Goal: Task Accomplishment & Management: Manage account settings

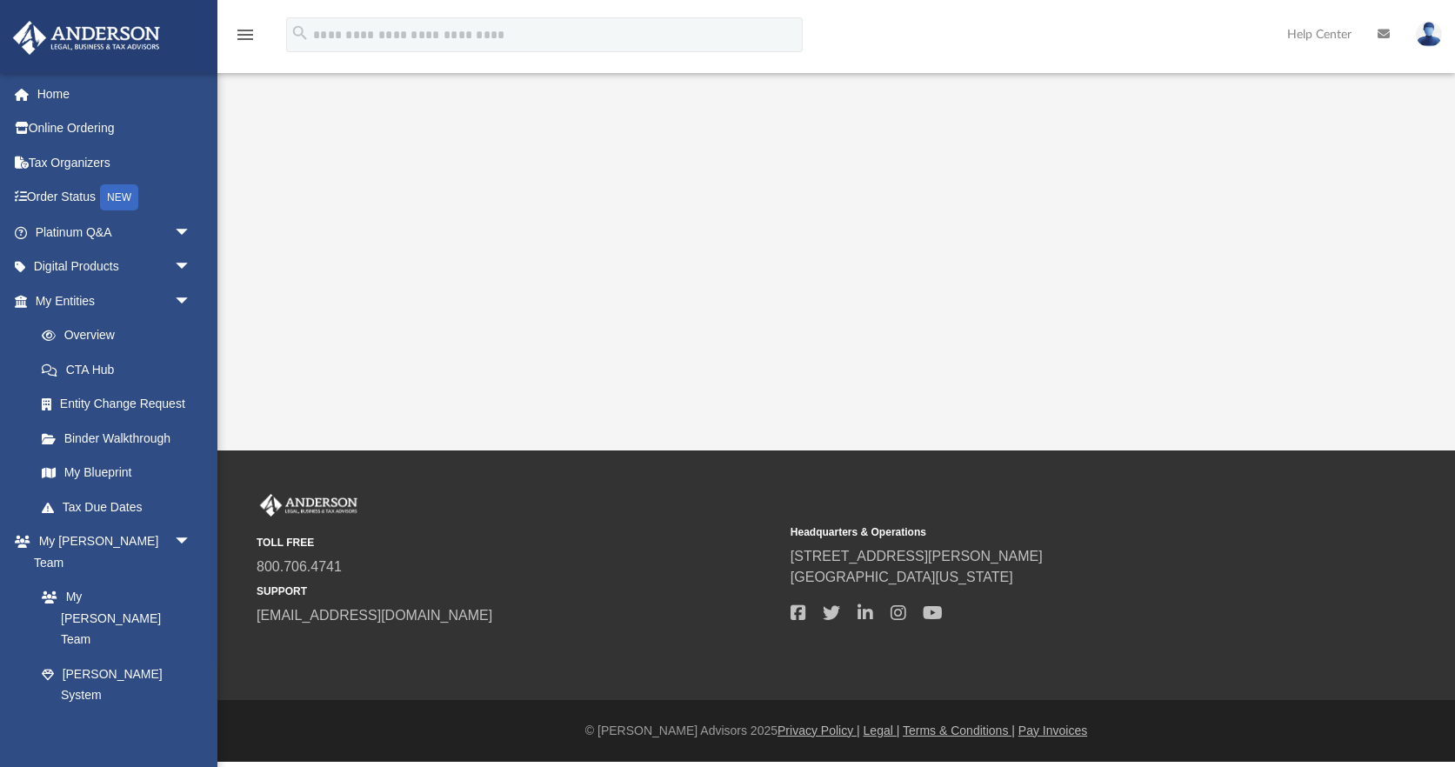
click at [0, 762] on nordpass-portal at bounding box center [0, 762] width 0 height 0
click at [184, 299] on span "arrow_drop_down" at bounding box center [191, 302] width 35 height 36
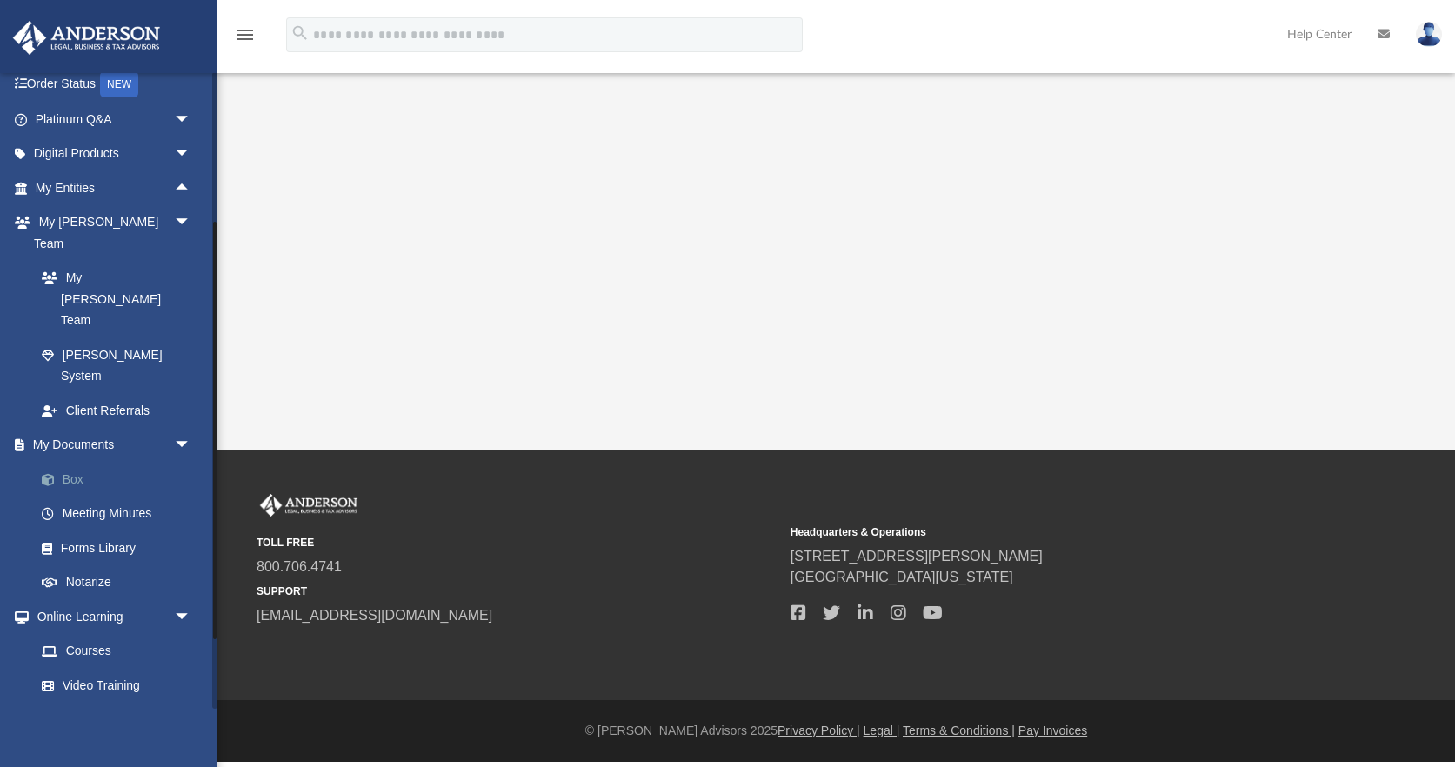
scroll to position [129, 0]
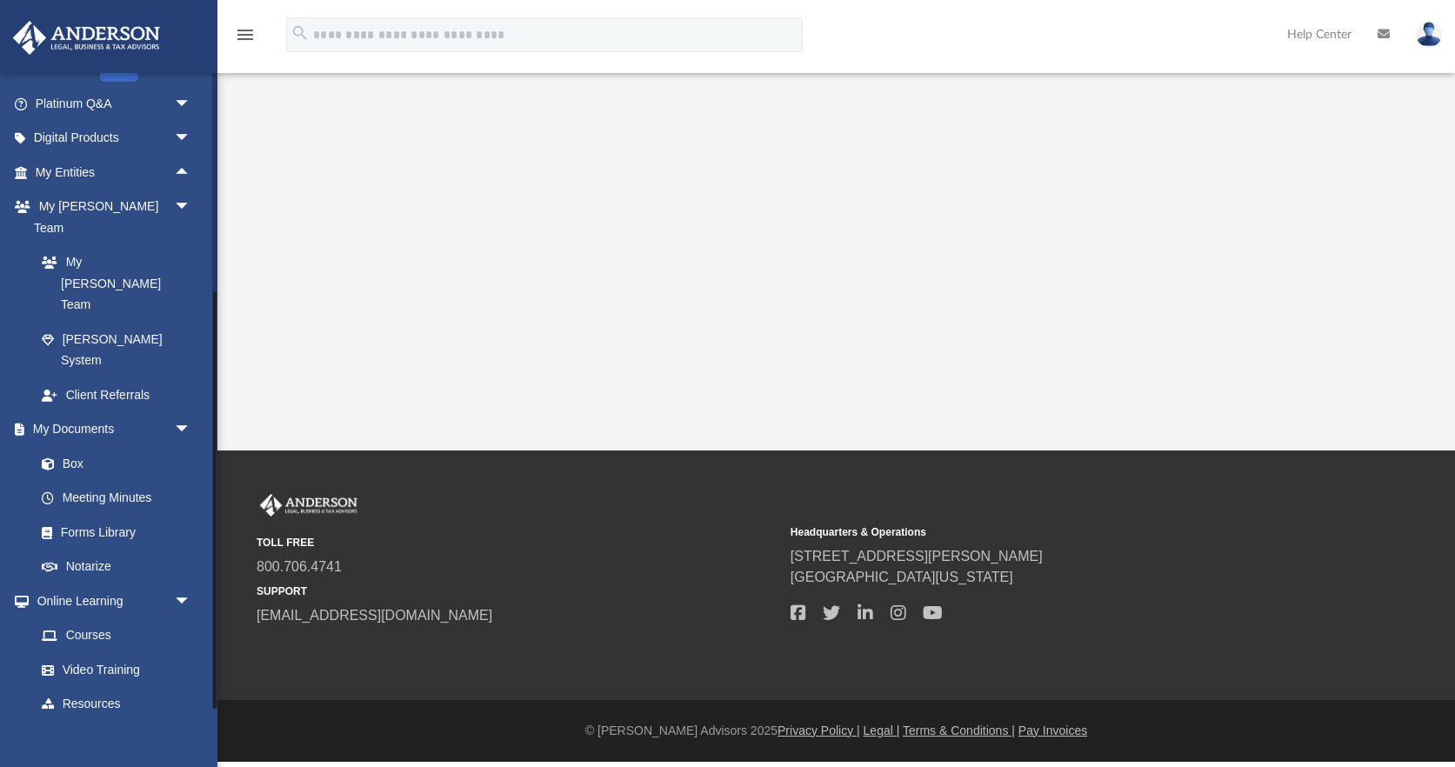
click at [44, 721] on link "Billing arrow_drop_down" at bounding box center [114, 738] width 205 height 35
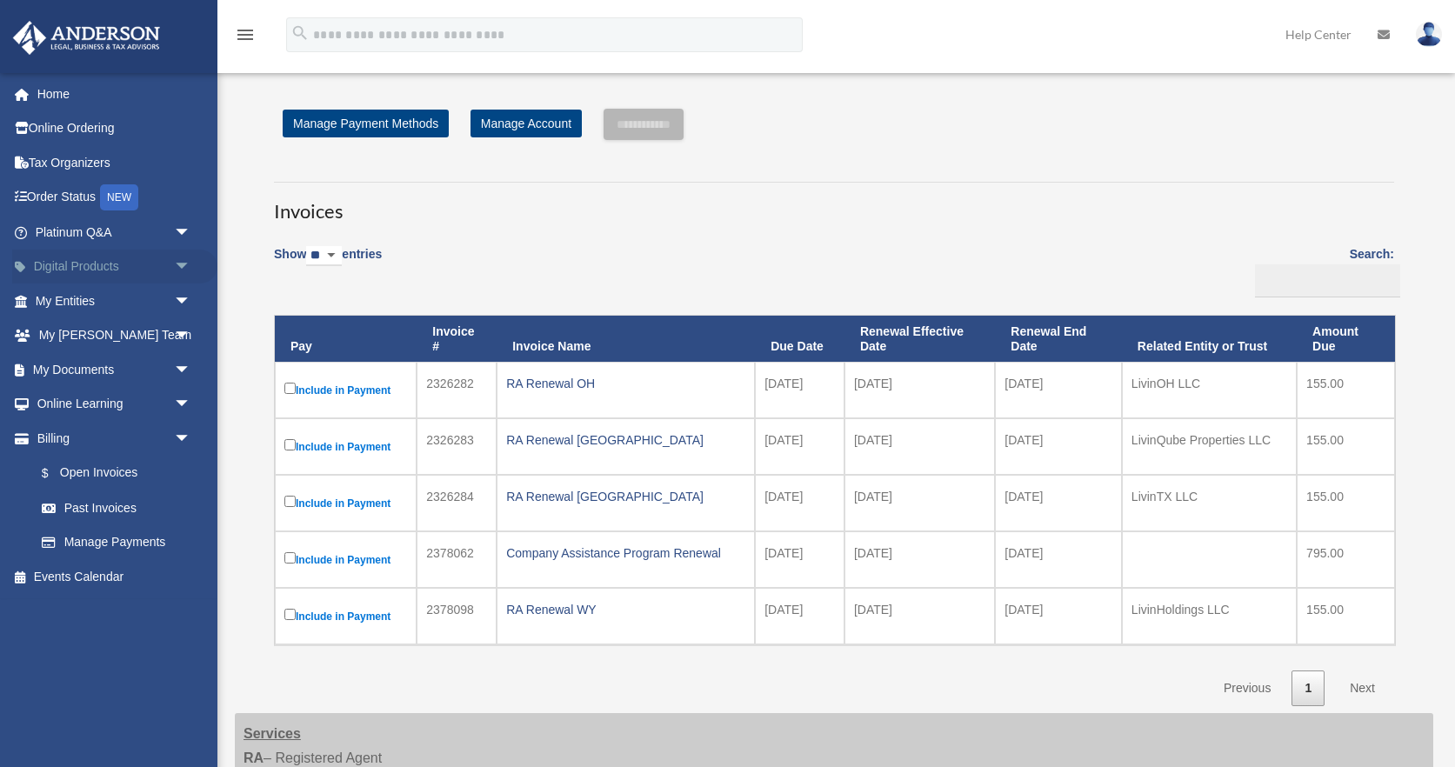
click at [90, 263] on link "Digital Products arrow_drop_down" at bounding box center [114, 267] width 205 height 35
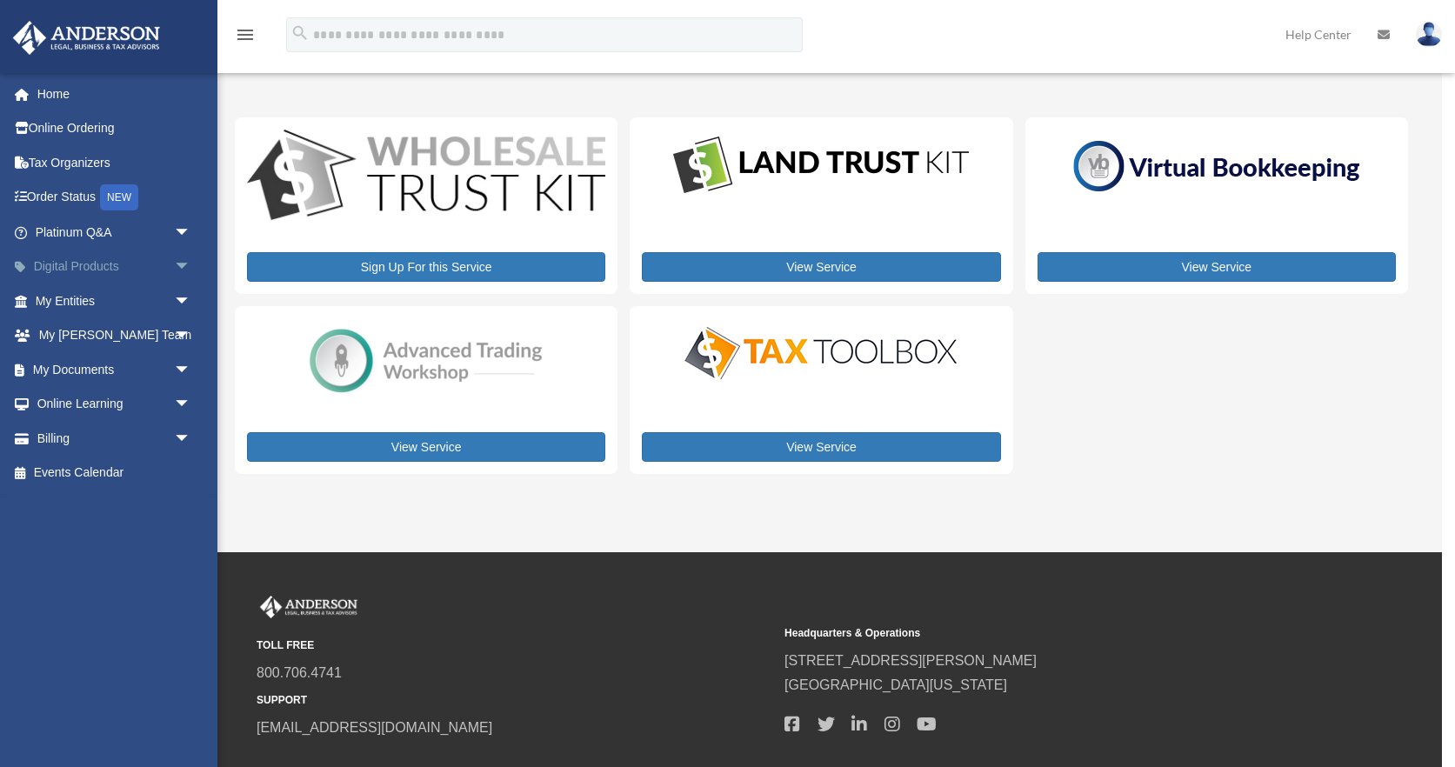
click at [100, 269] on link "Digital Products arrow_drop_down" at bounding box center [114, 267] width 205 height 35
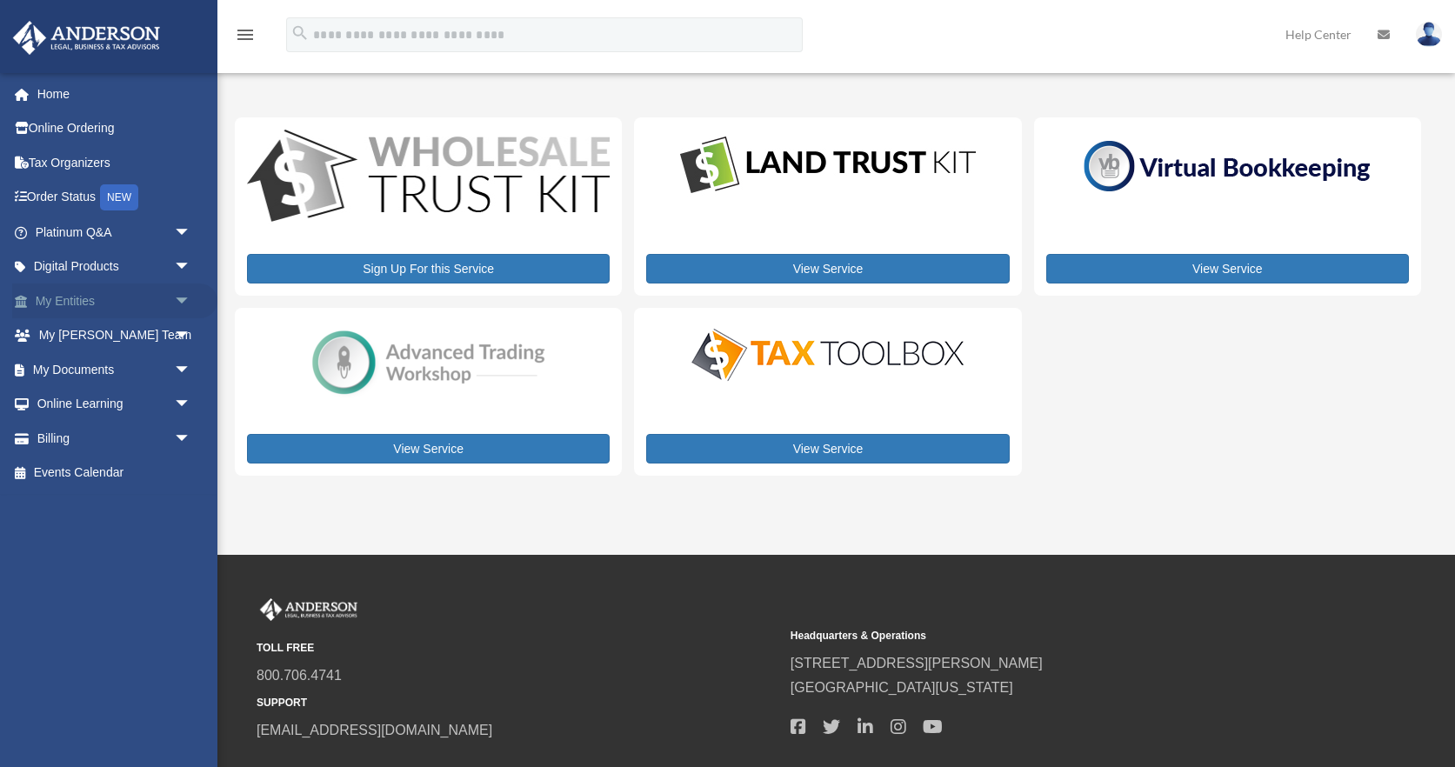
click at [183, 299] on span "arrow_drop_down" at bounding box center [191, 302] width 35 height 36
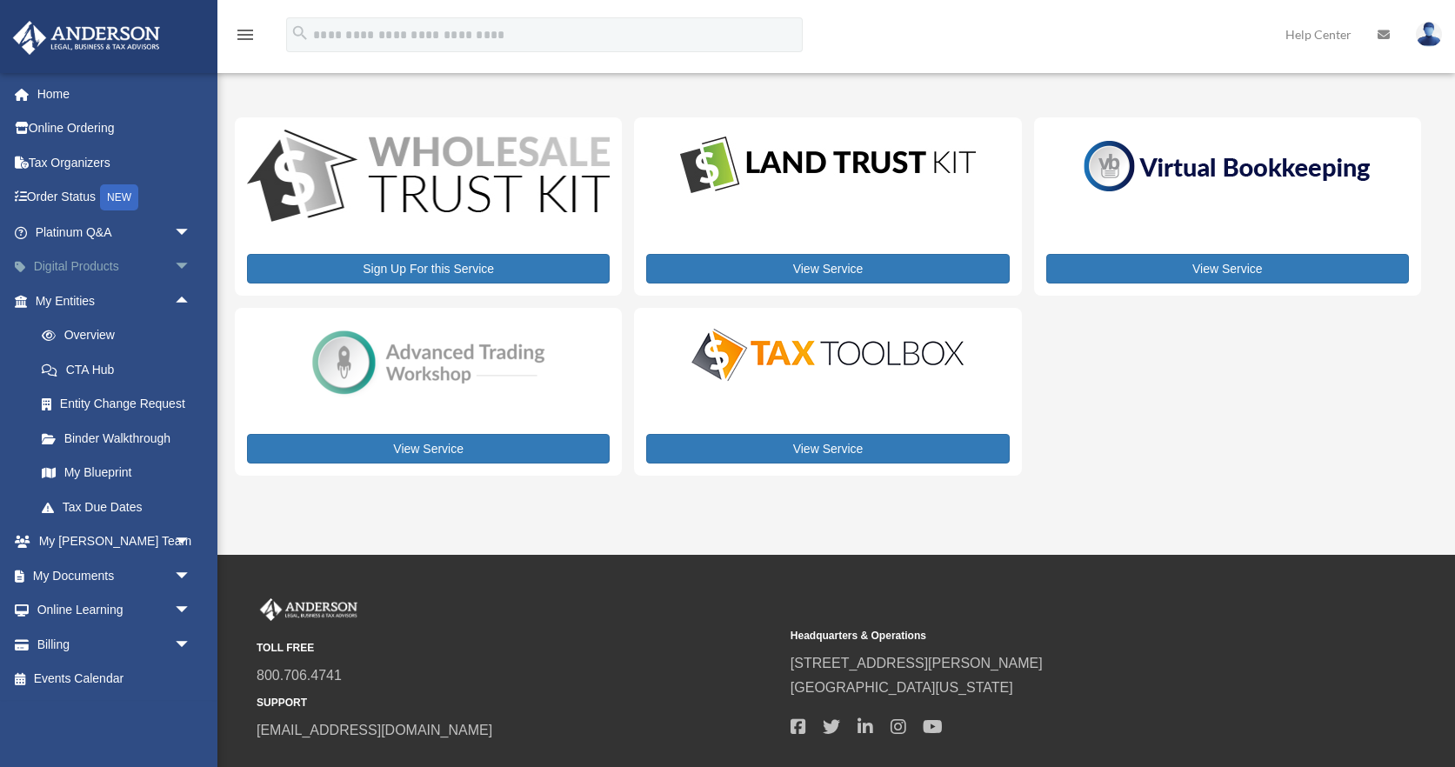
click at [184, 267] on span "arrow_drop_down" at bounding box center [191, 268] width 35 height 36
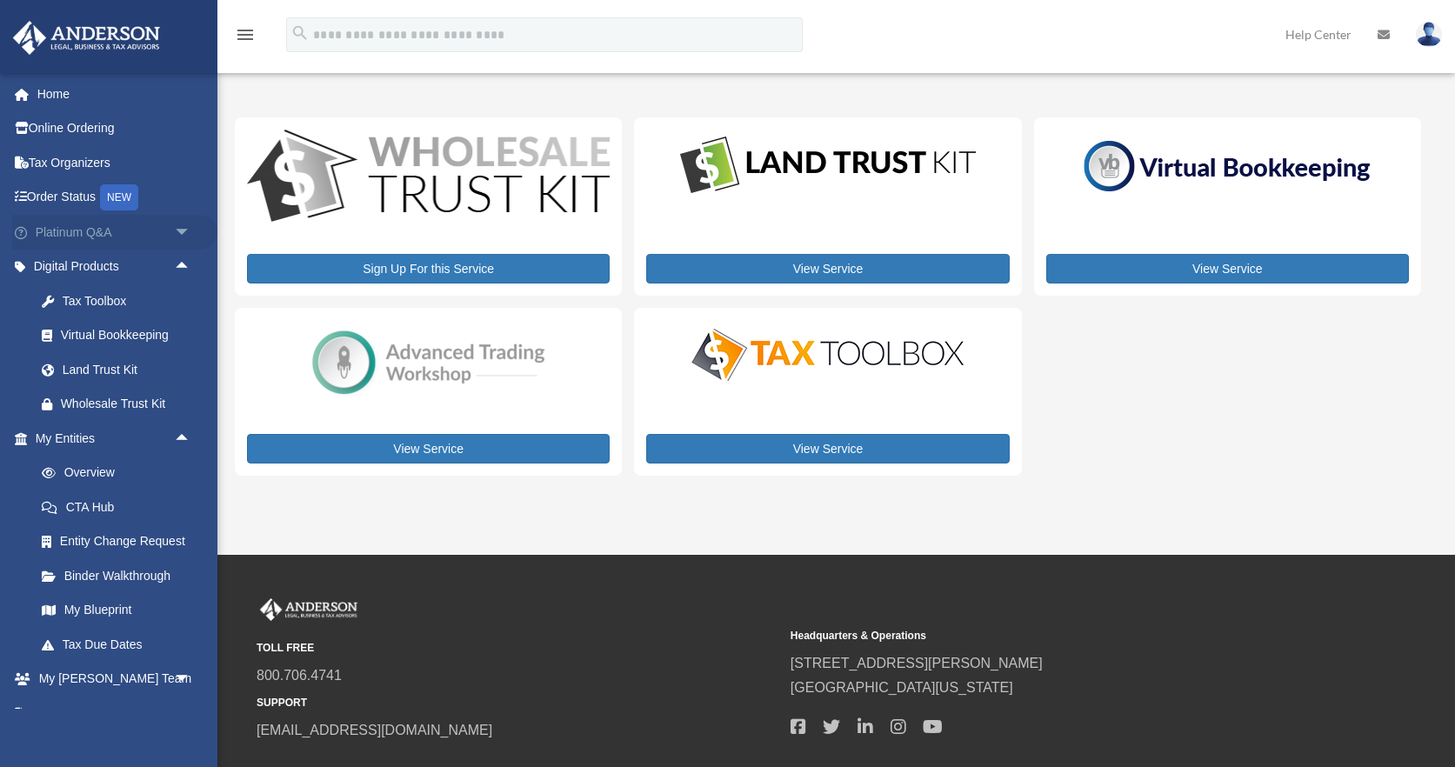
click at [182, 230] on span "arrow_drop_down" at bounding box center [191, 233] width 35 height 36
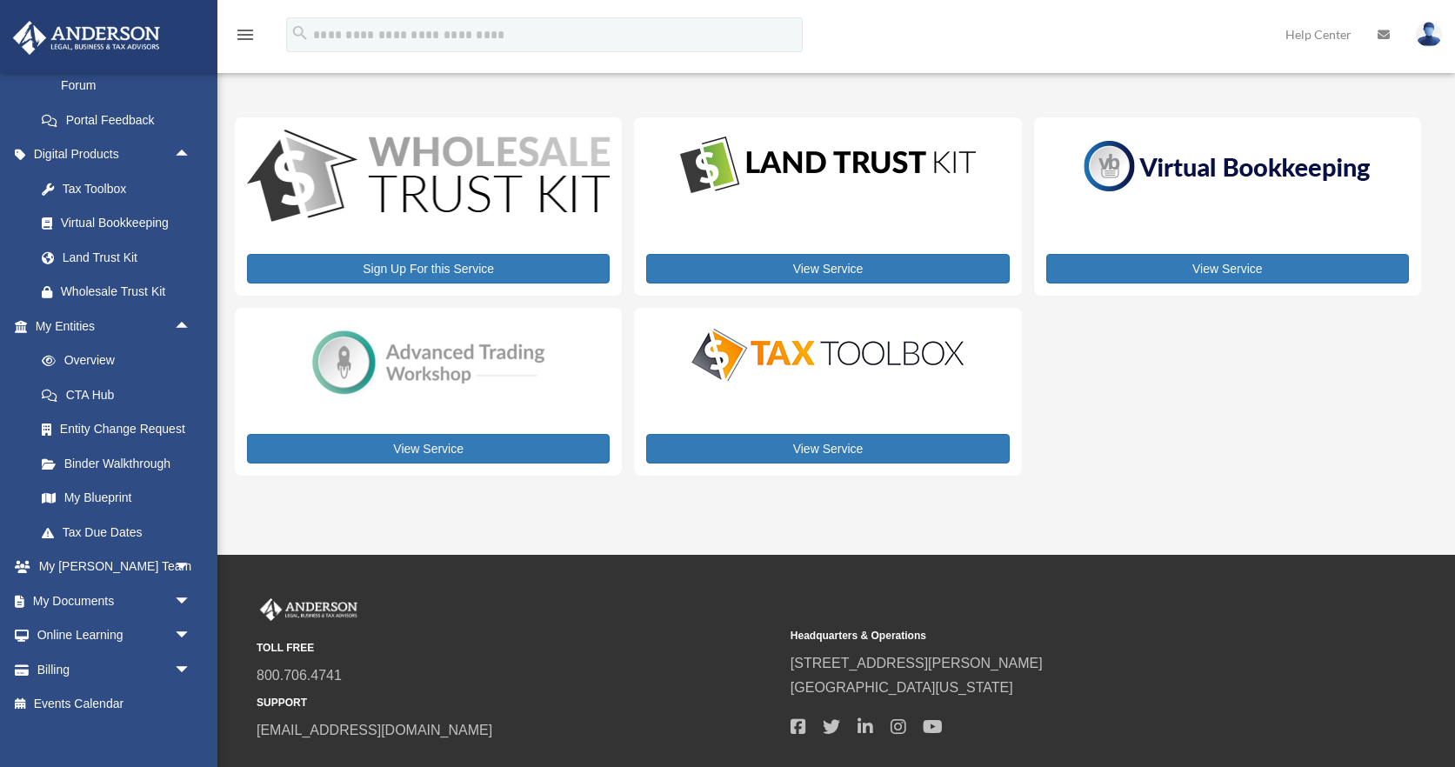
scroll to position [502, 0]
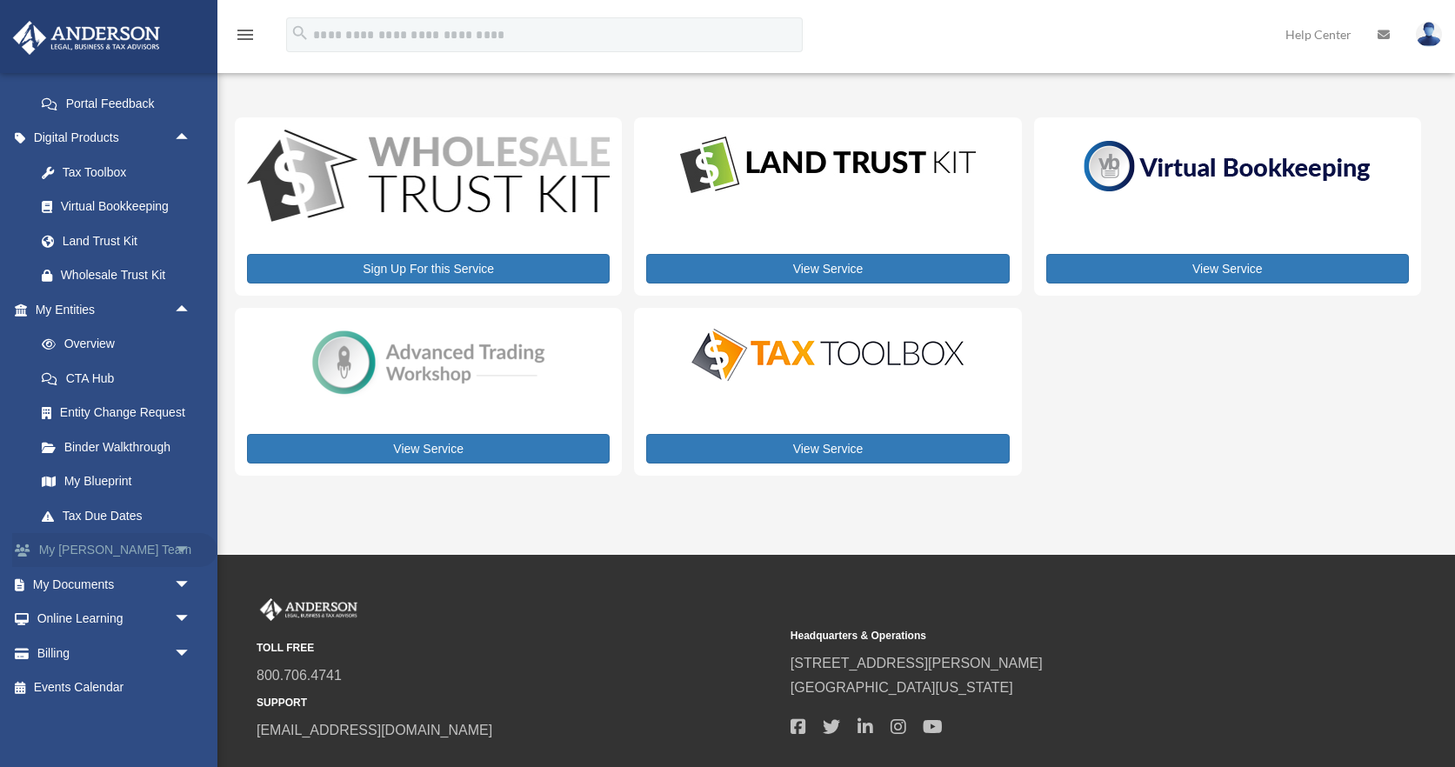
click at [182, 552] on span "arrow_drop_down" at bounding box center [191, 551] width 35 height 36
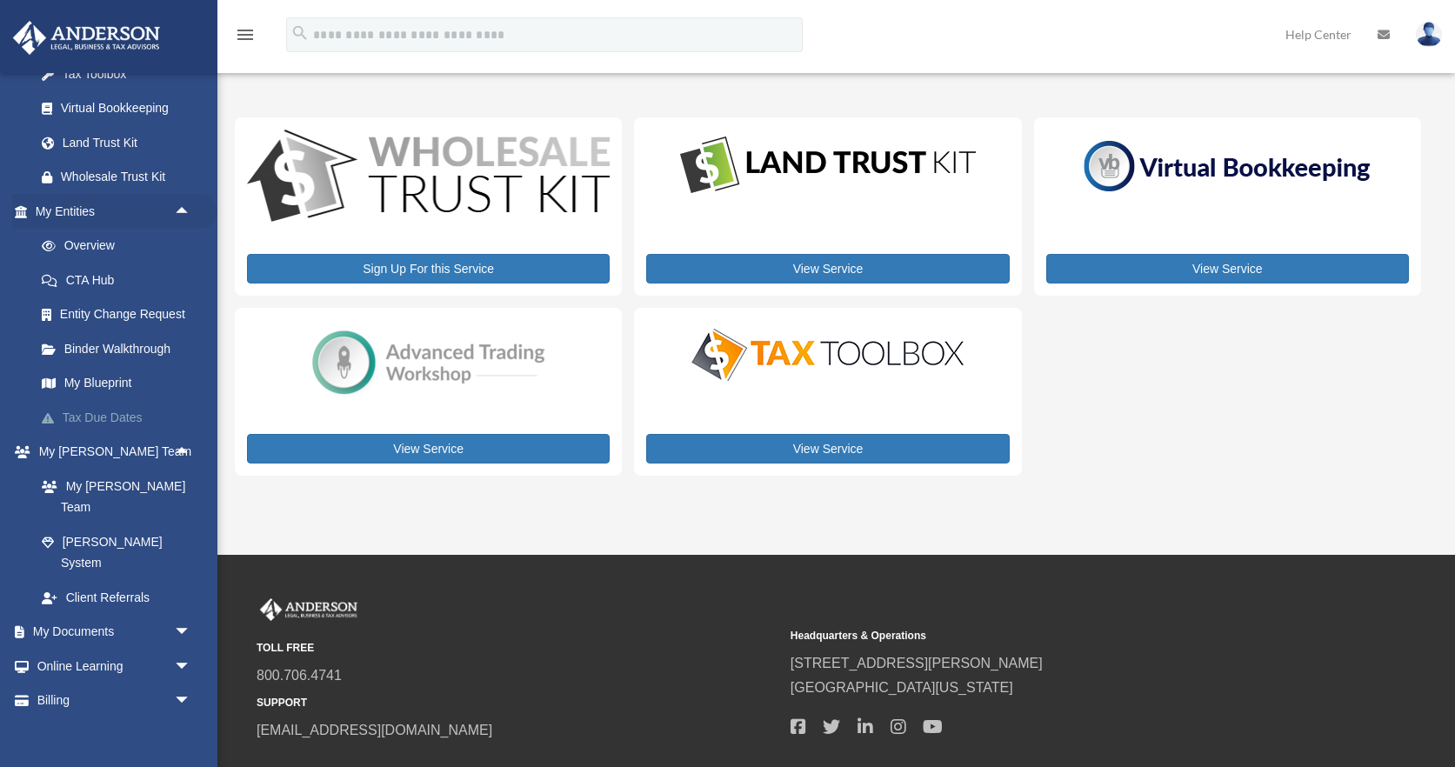
scroll to position [604, 0]
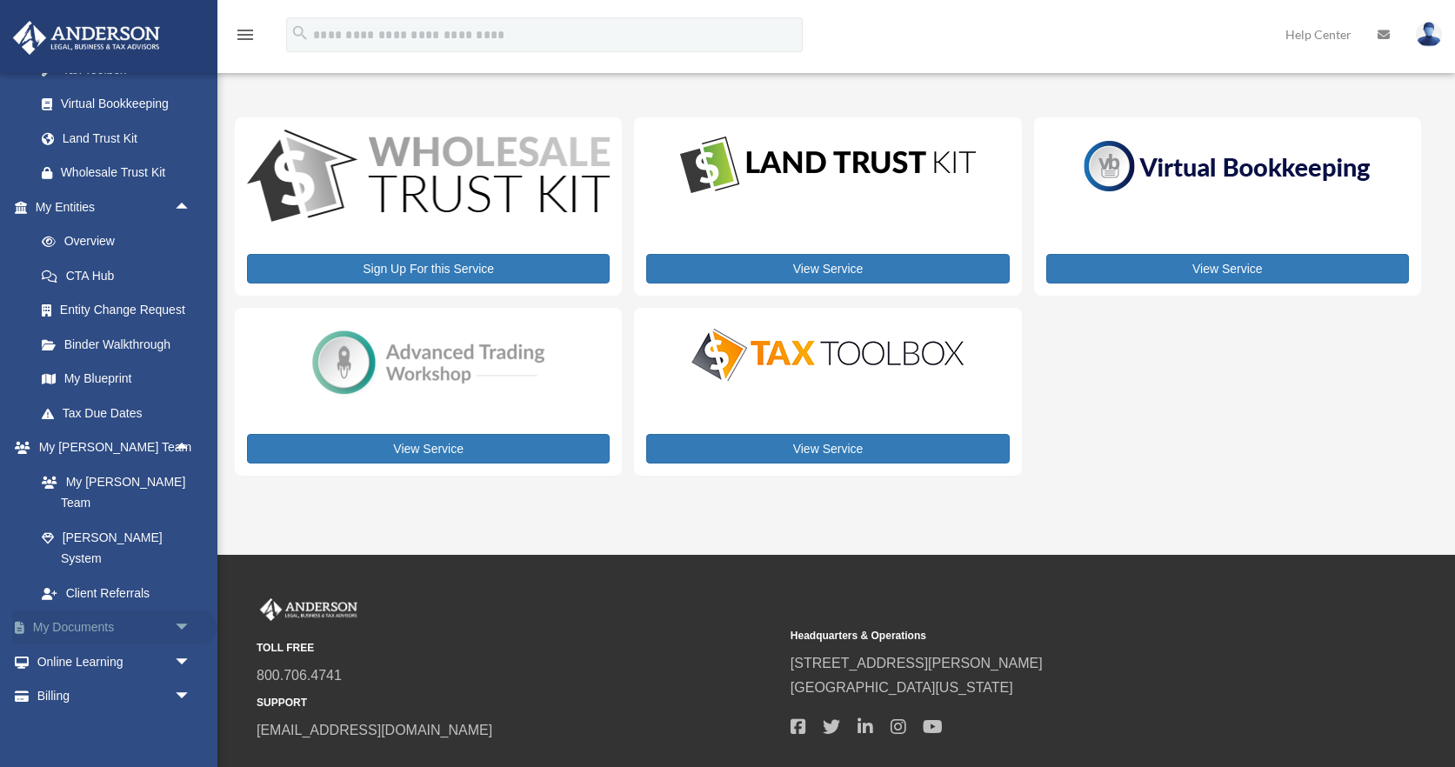
click at [181, 611] on span "arrow_drop_down" at bounding box center [191, 629] width 35 height 36
click at [129, 479] on link "My [PERSON_NAME] Team" at bounding box center [120, 492] width 193 height 56
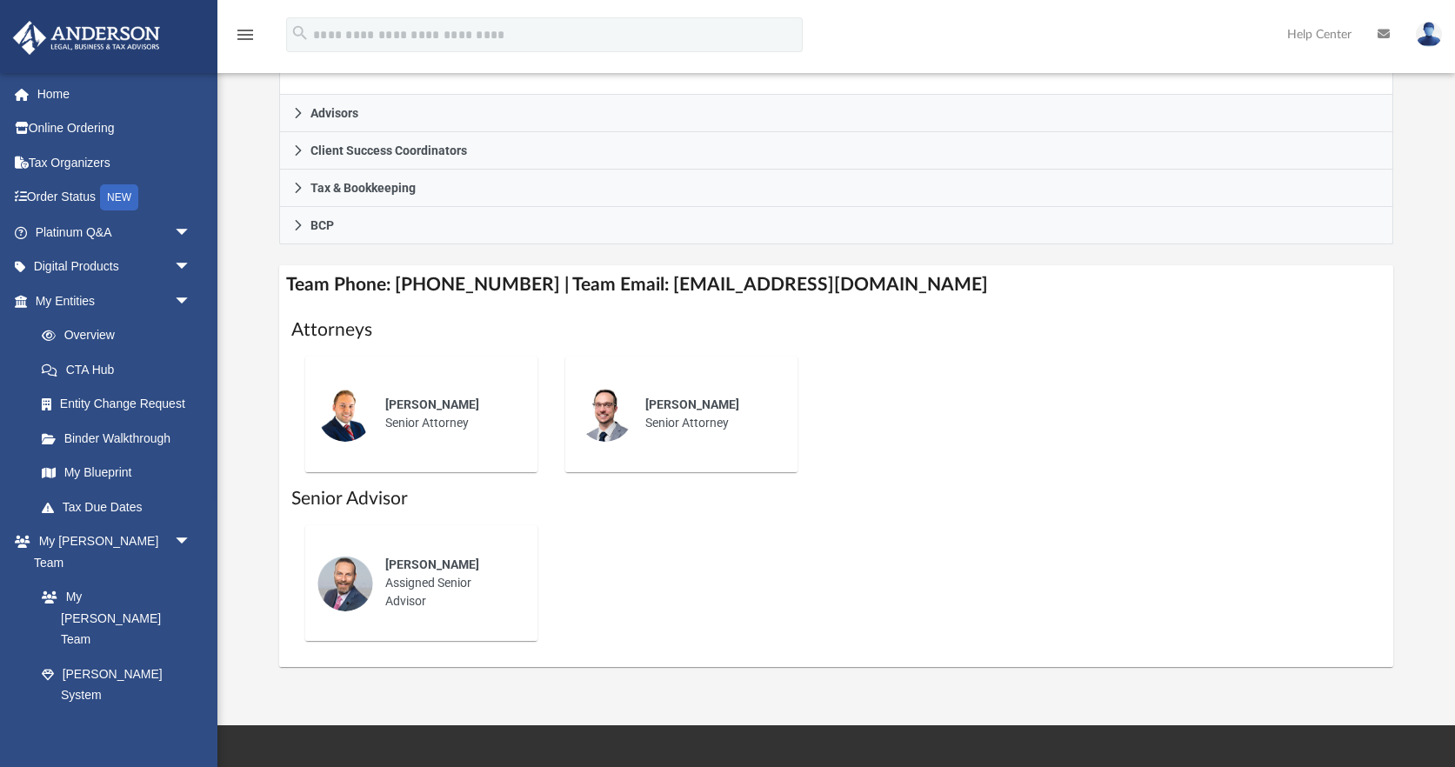
scroll to position [476, 0]
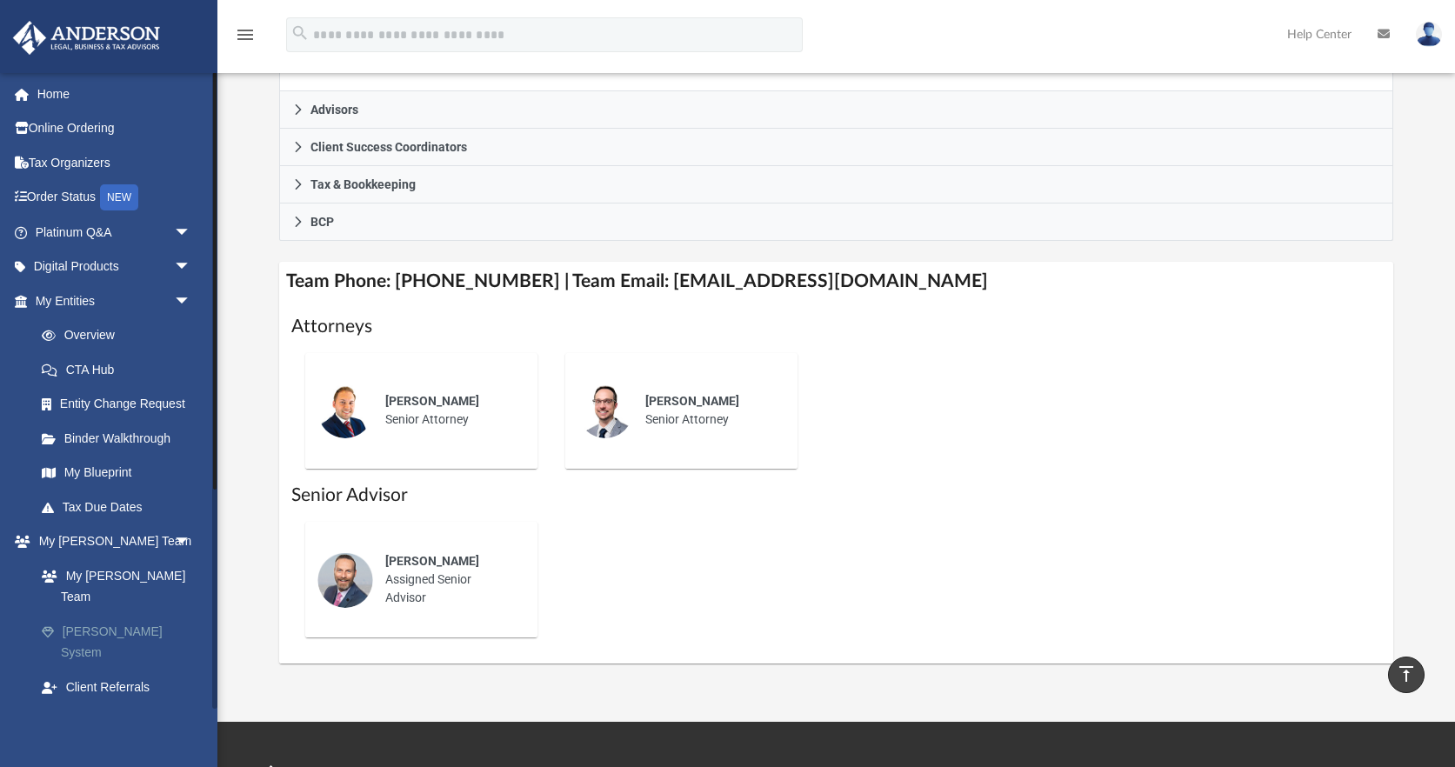
click at [119, 614] on link "[PERSON_NAME] System" at bounding box center [120, 642] width 193 height 56
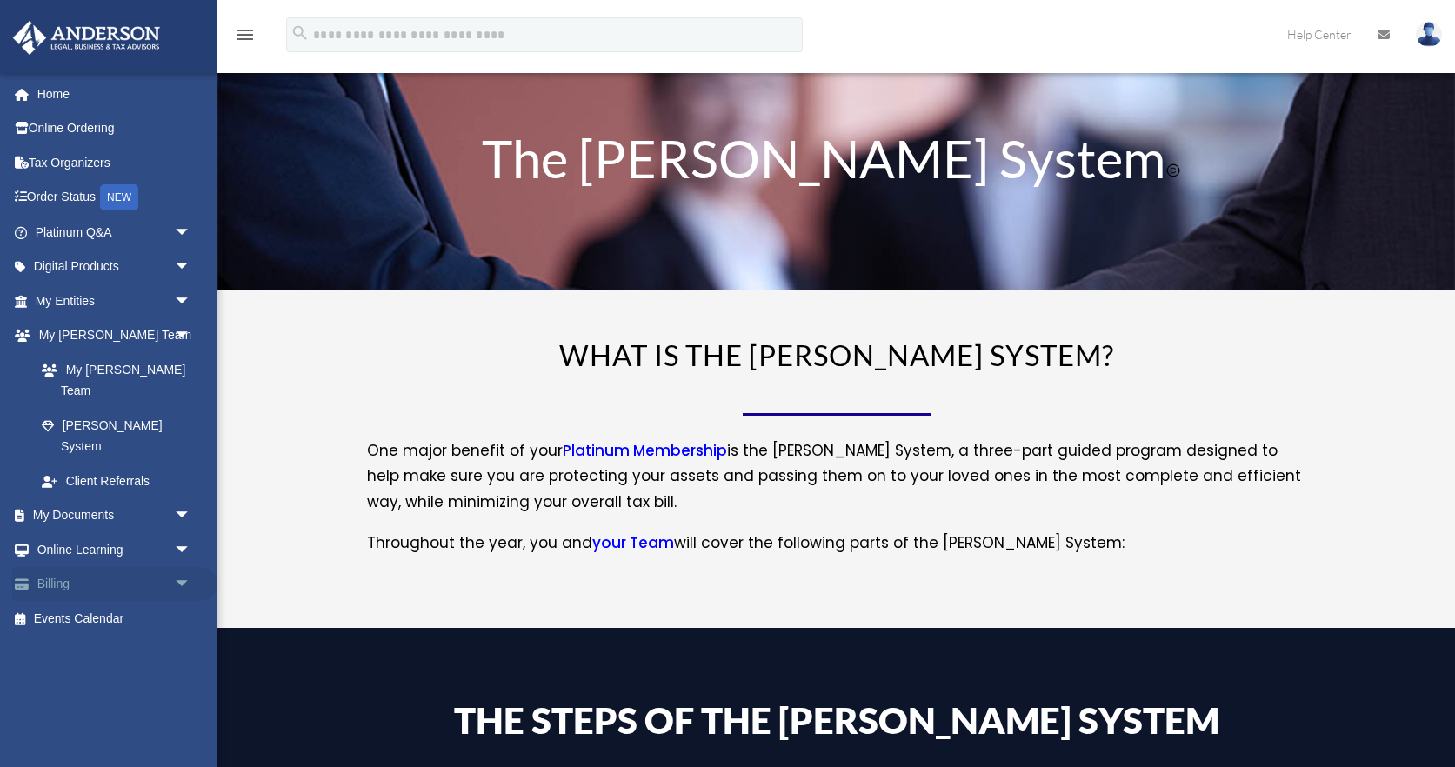
click at [181, 567] on span "arrow_drop_down" at bounding box center [191, 585] width 35 height 36
click at [111, 601] on link "$ Open Invoices" at bounding box center [120, 619] width 193 height 36
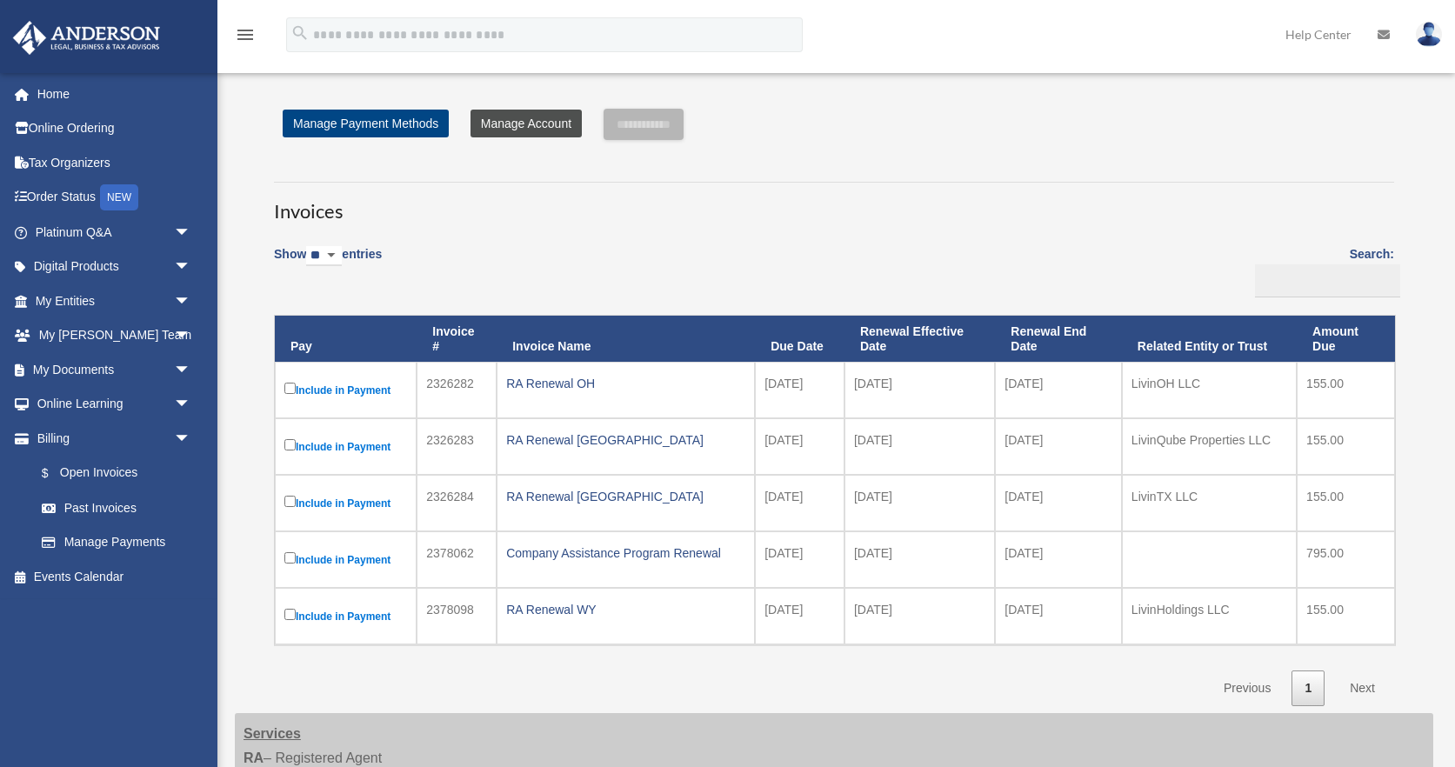
click at [526, 122] on link "Manage Account" at bounding box center [526, 124] width 111 height 28
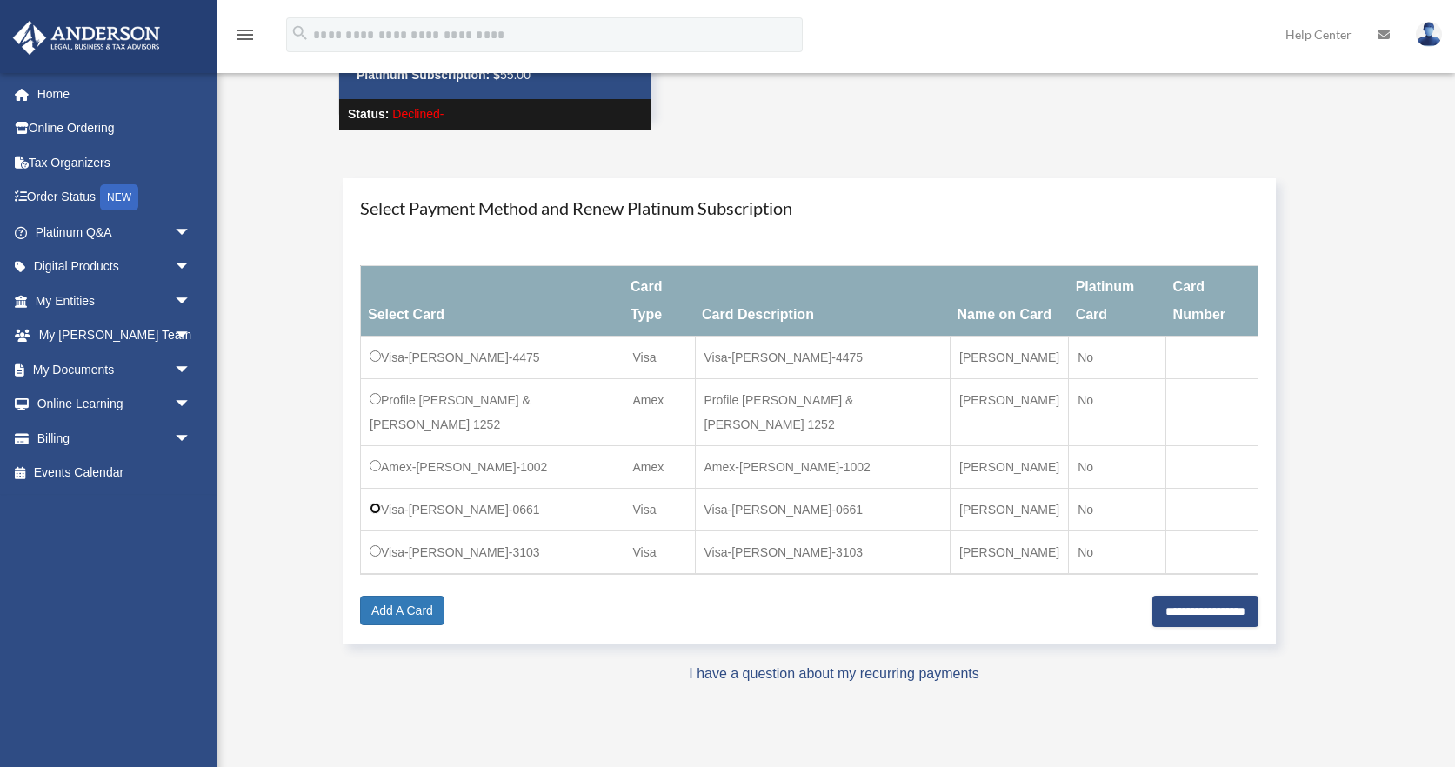
scroll to position [113, 0]
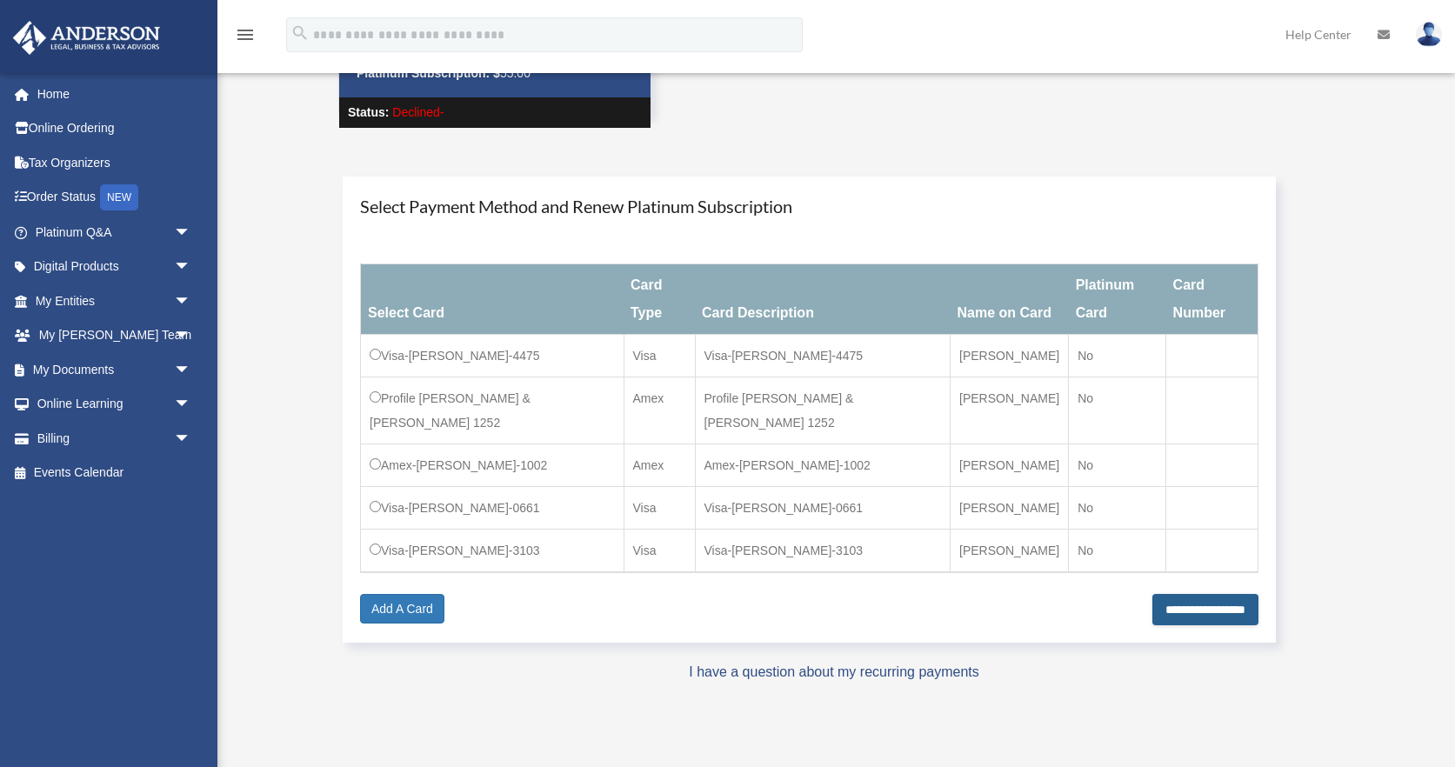
click at [1186, 594] on input "**********" at bounding box center [1205, 609] width 106 height 31
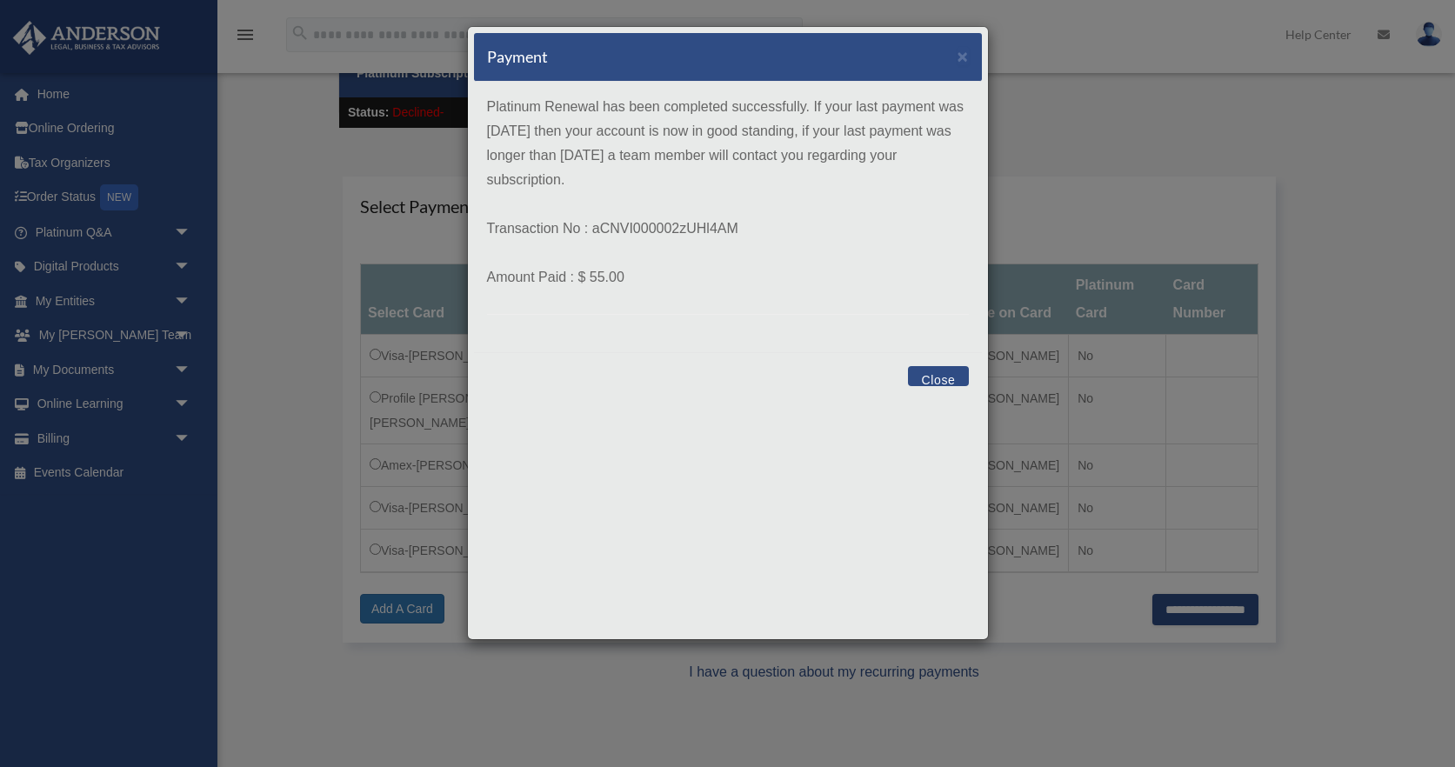
click at [940, 377] on button "Close" at bounding box center [938, 376] width 60 height 20
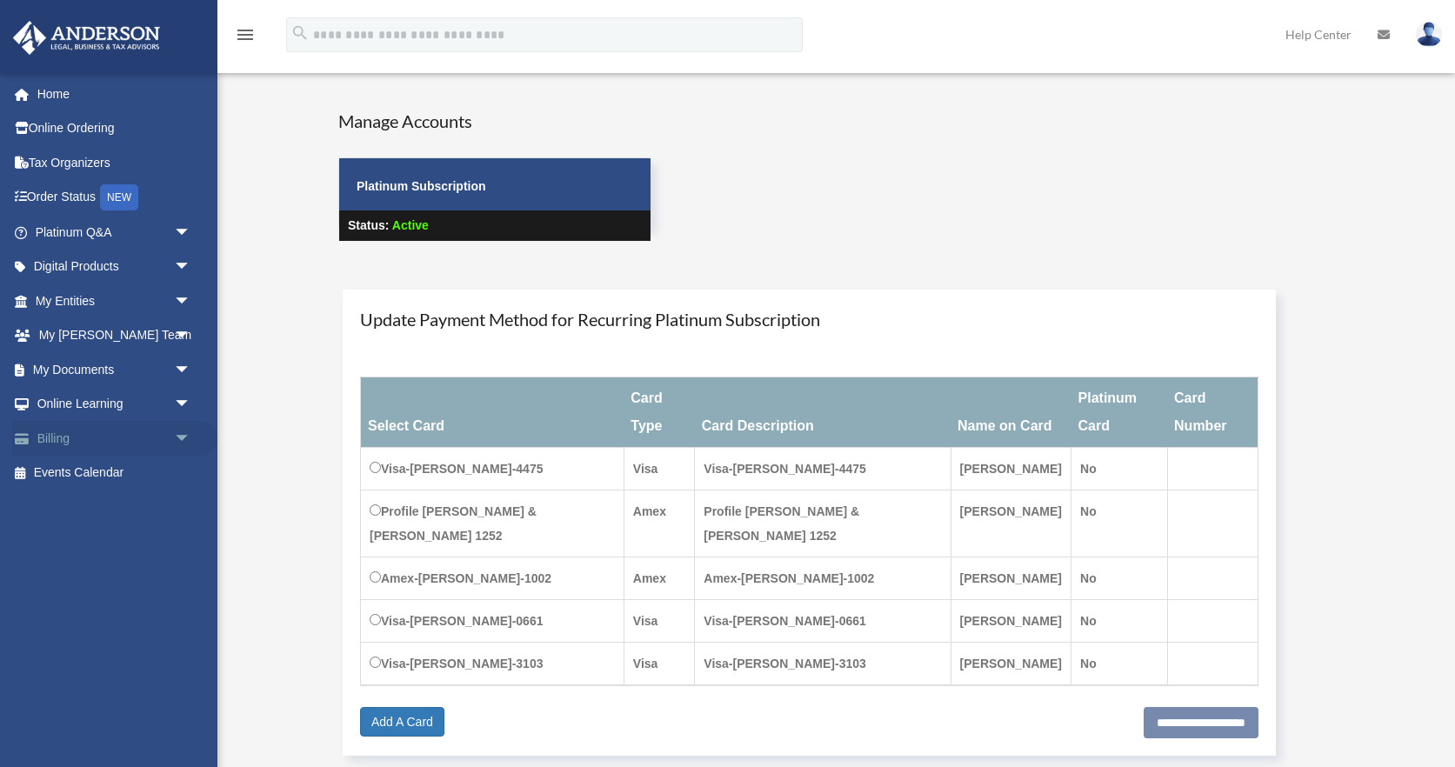
click at [183, 441] on span "arrow_drop_down" at bounding box center [191, 439] width 35 height 36
click at [141, 543] on link "Manage Payments" at bounding box center [120, 542] width 193 height 35
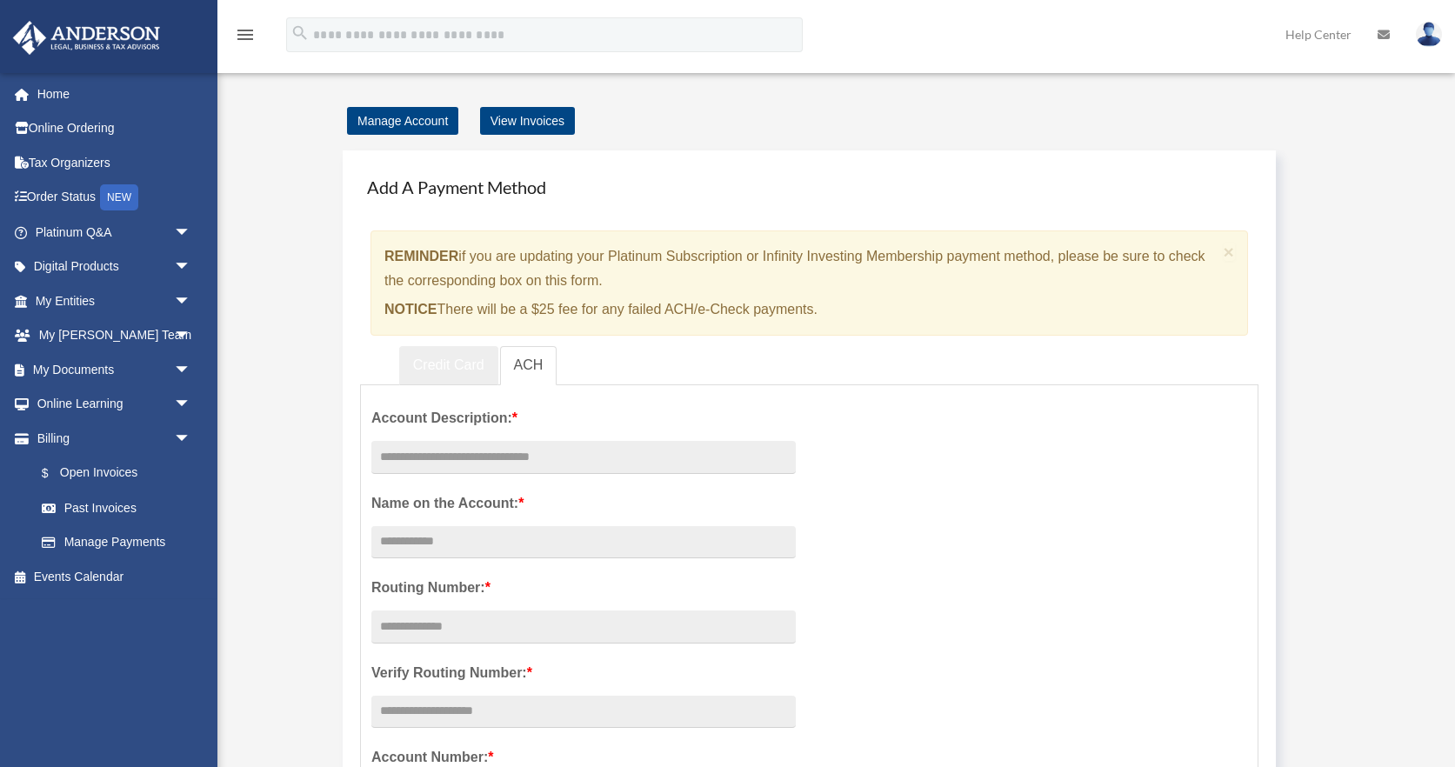
click at [444, 371] on link "Credit Card" at bounding box center [448, 365] width 99 height 39
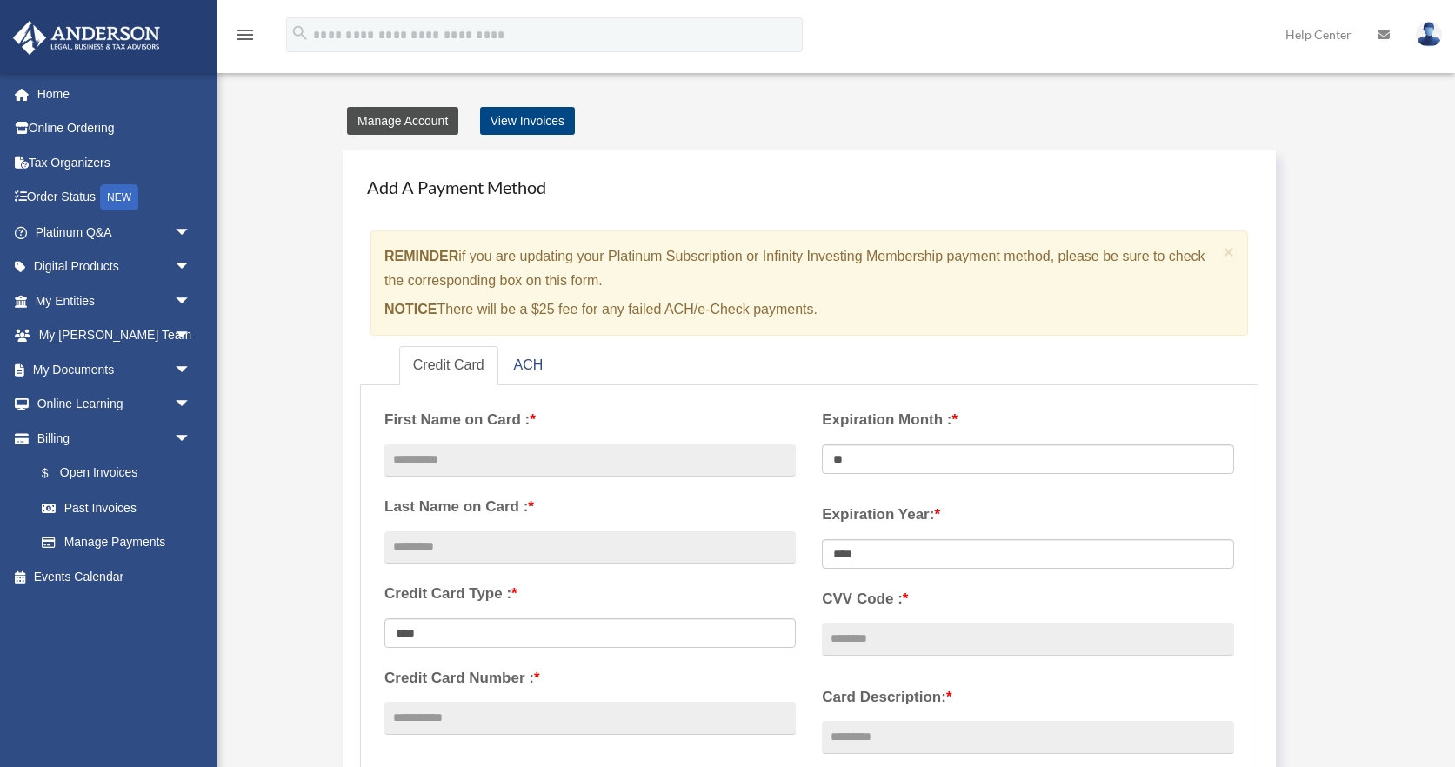
click at [399, 116] on link "Manage Account" at bounding box center [402, 121] width 111 height 28
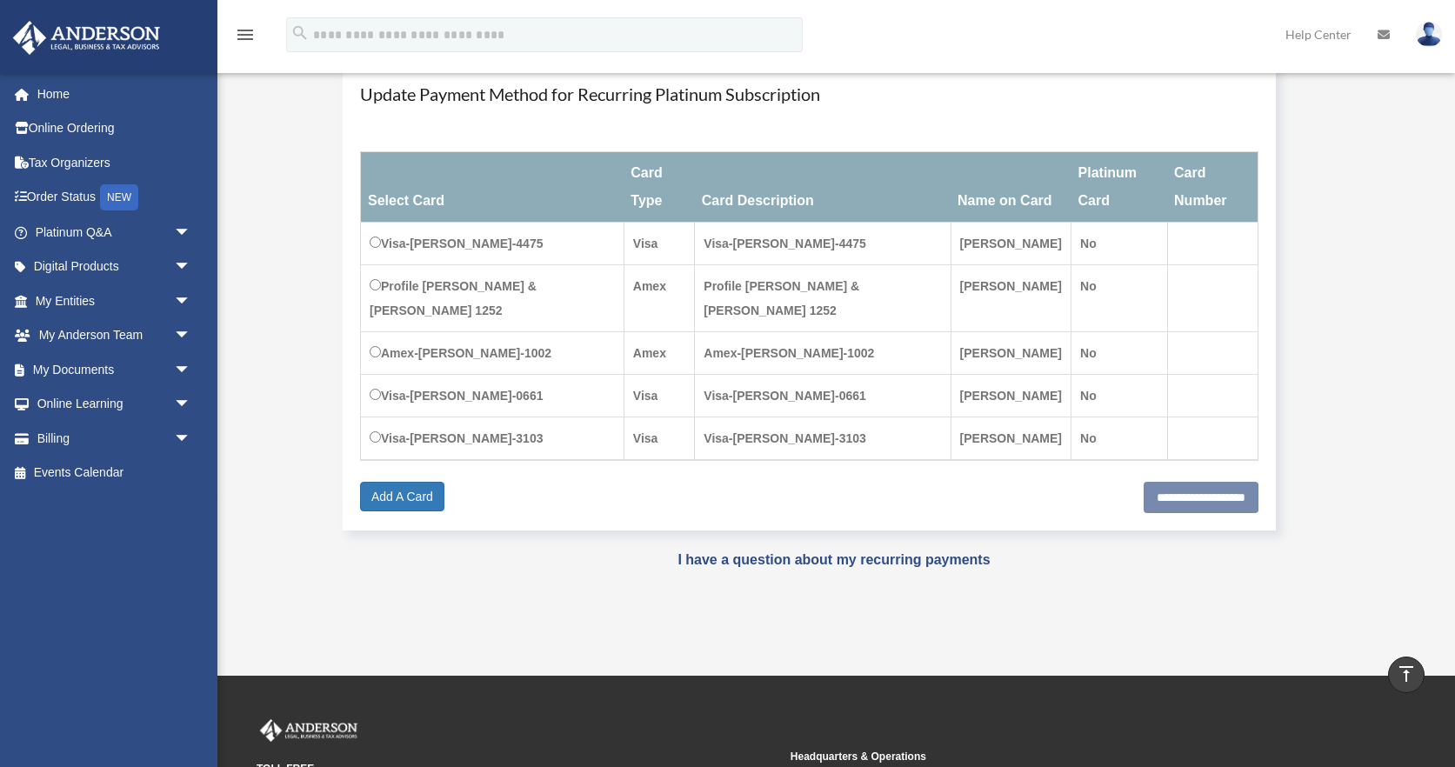
scroll to position [224, 0]
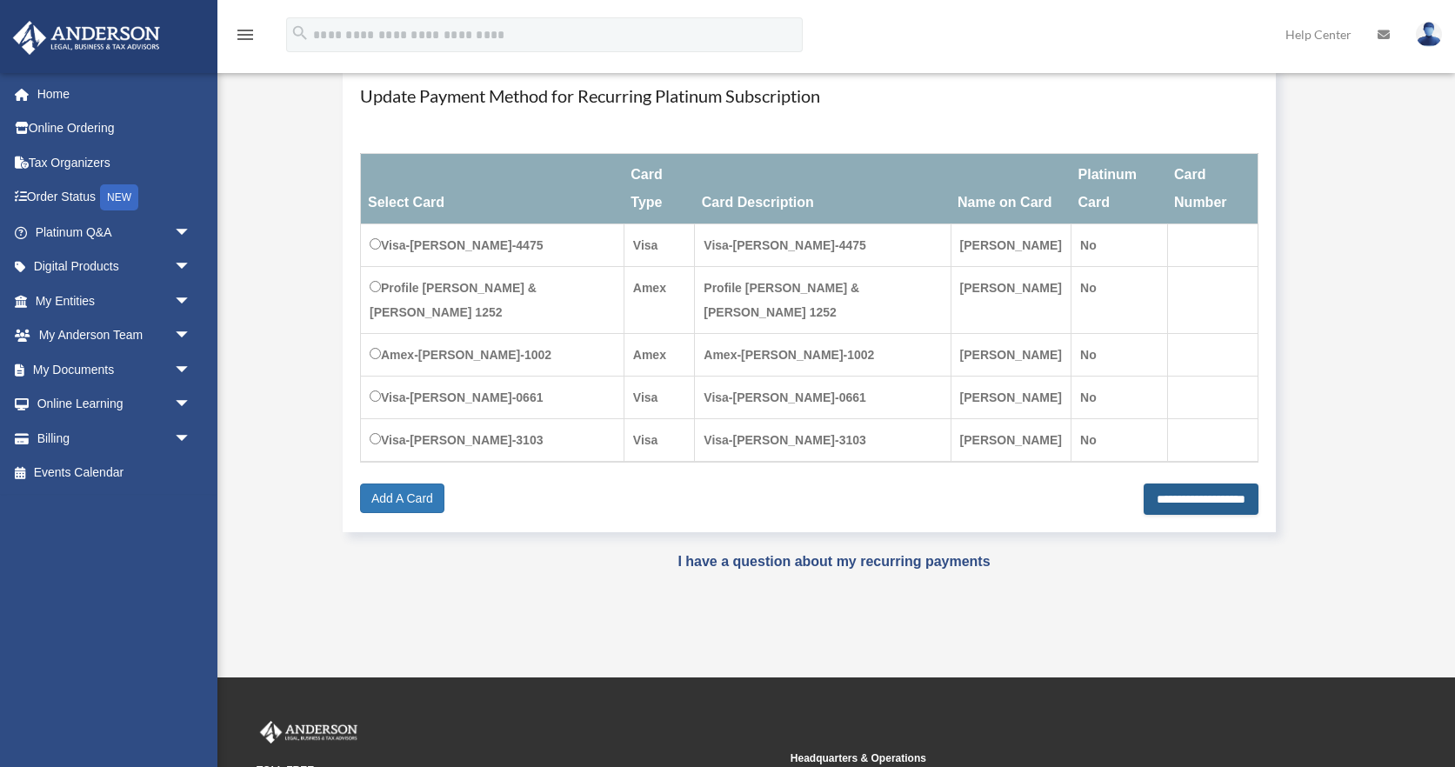
click at [1185, 515] on input "**********" at bounding box center [1201, 499] width 115 height 31
type input "**********"
